Goal: Find specific page/section: Find specific page/section

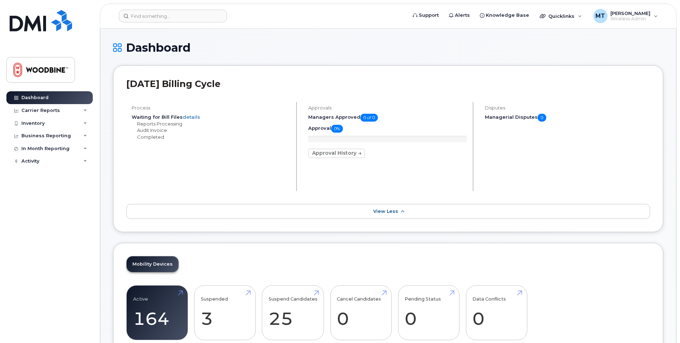
scroll to position [594, 0]
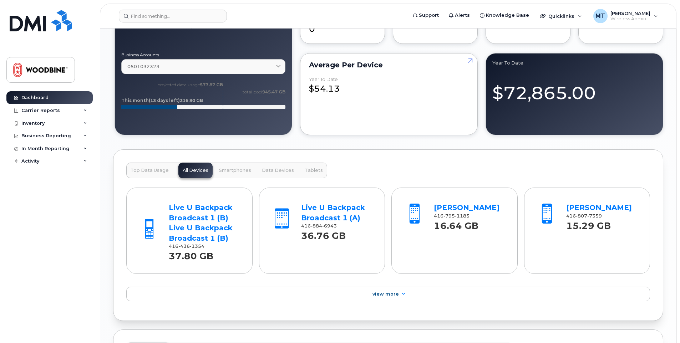
scroll to position [678, 0]
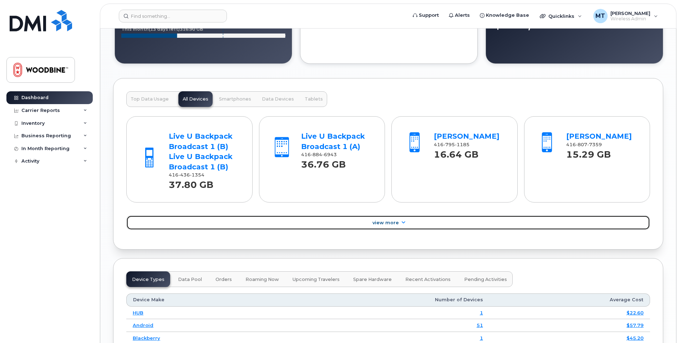
click at [386, 221] on span "View More" at bounding box center [386, 222] width 26 height 5
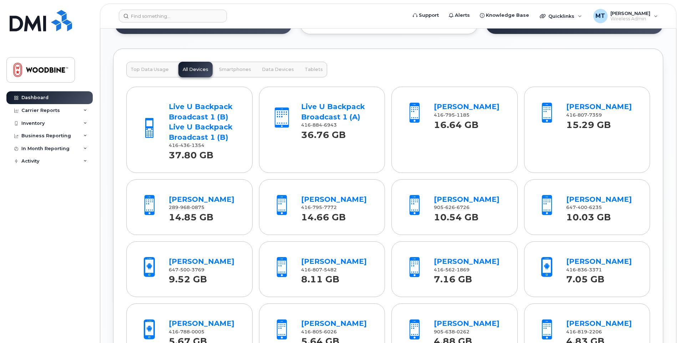
scroll to position [749, 0]
